Goal: Task Accomplishment & Management: Manage account settings

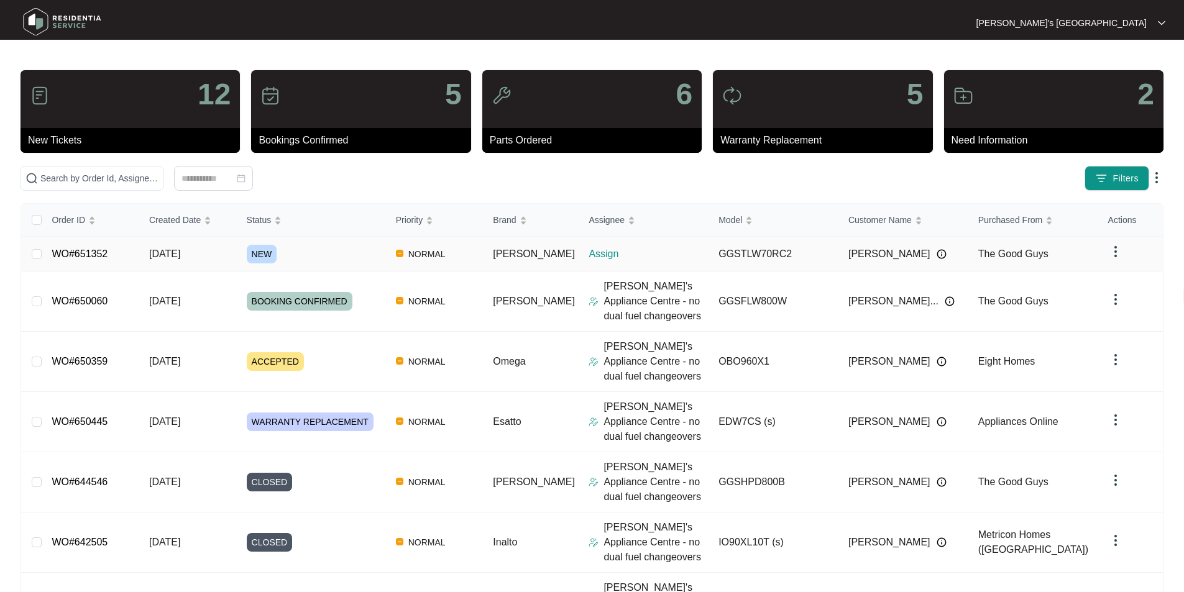
click at [86, 253] on link "WO#651352" at bounding box center [80, 254] width 56 height 11
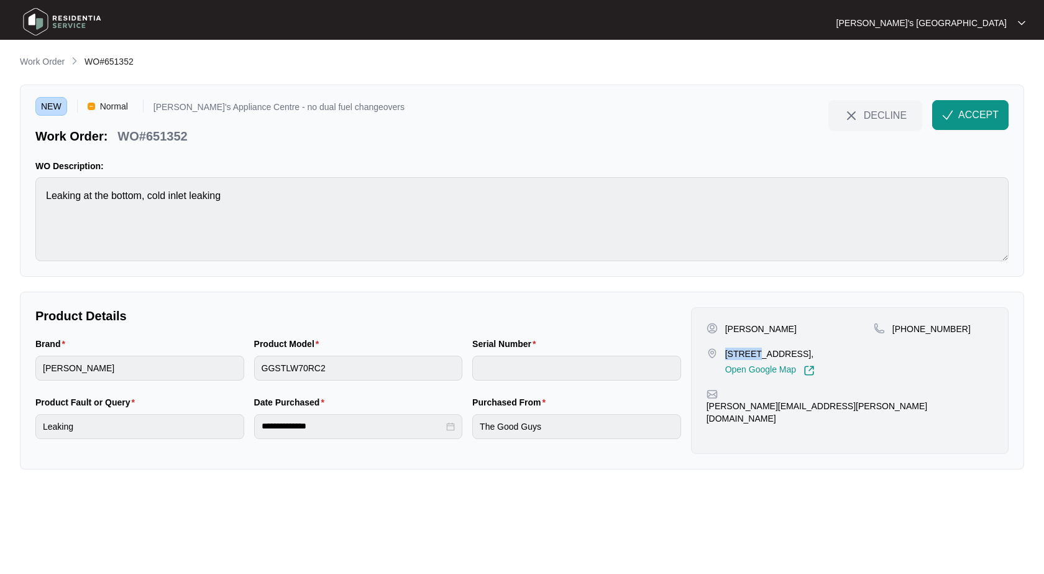
drag, startPoint x: 727, startPoint y: 352, endPoint x: 756, endPoint y: 352, distance: 29.8
click at [756, 352] on p "[STREET_ADDRESS]," at bounding box center [769, 353] width 89 height 12
copy p "67 heye"
click at [772, 331] on p "[PERSON_NAME]" at bounding box center [760, 329] width 71 height 12
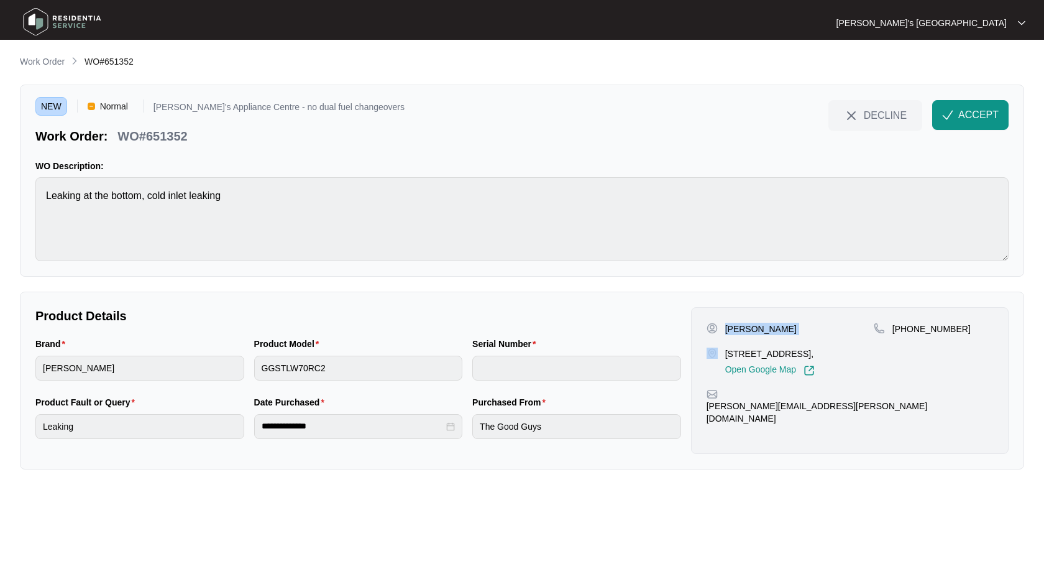
click at [772, 331] on p "[PERSON_NAME]" at bounding box center [760, 329] width 71 height 12
copy p "[PERSON_NAME]"
click at [915, 331] on p "[PHONE_NUMBER]" at bounding box center [931, 329] width 78 height 12
copy p "61413840231"
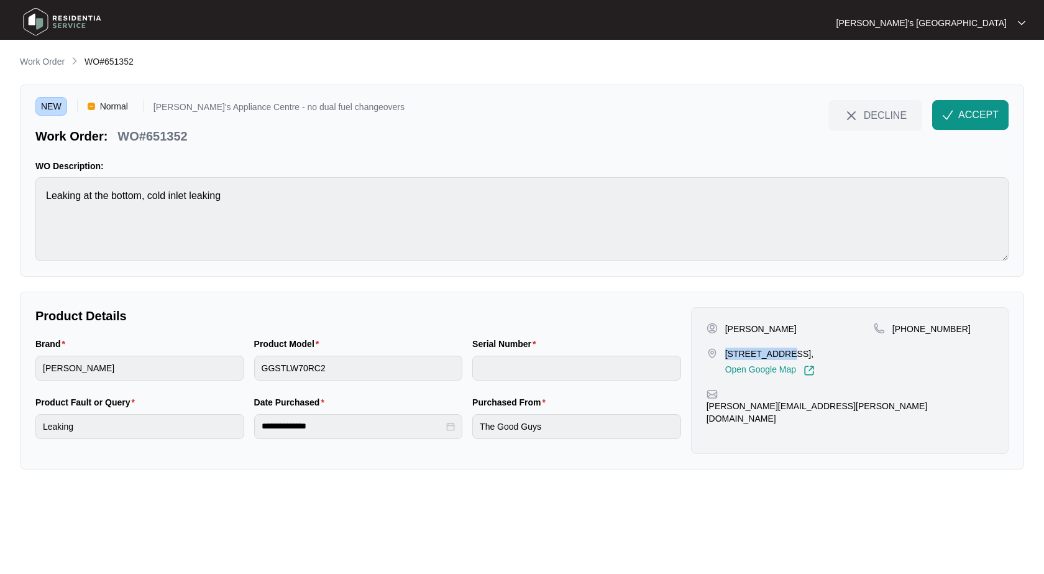
drag, startPoint x: 725, startPoint y: 351, endPoint x: 775, endPoint y: 351, distance: 49.7
click at [775, 351] on p "[STREET_ADDRESS]," at bounding box center [769, 353] width 89 height 12
copy p "[STREET_ADDRESS]"
click at [754, 328] on p "[PERSON_NAME]" at bounding box center [760, 329] width 71 height 12
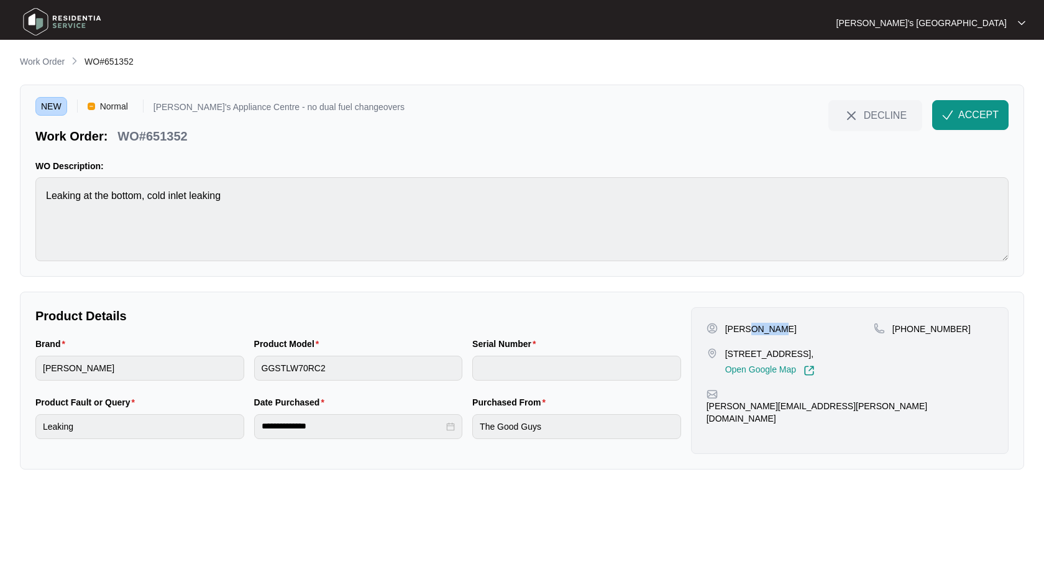
copy p "[PERSON_NAME]"
click at [162, 139] on p "WO#651352" at bounding box center [152, 135] width 70 height 17
drag, startPoint x: 162, startPoint y: 139, endPoint x: 357, endPoint y: 140, distance: 194.5
click at [163, 139] on p "WO#651352" at bounding box center [152, 135] width 70 height 17
copy p "651352"
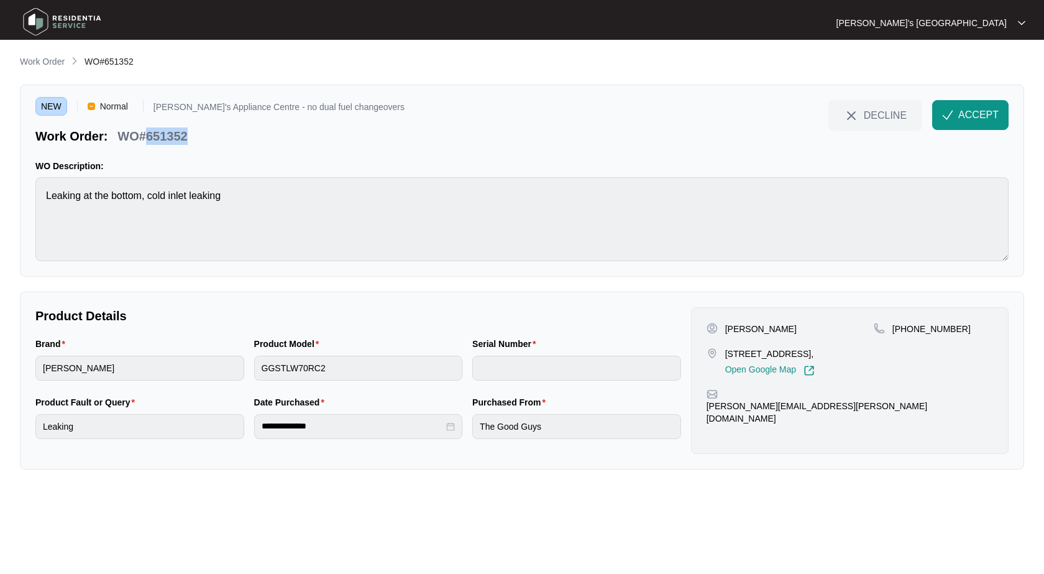
click at [952, 103] on button "ACCEPT" at bounding box center [970, 115] width 76 height 30
